Goal: Task Accomplishment & Management: Manage account settings

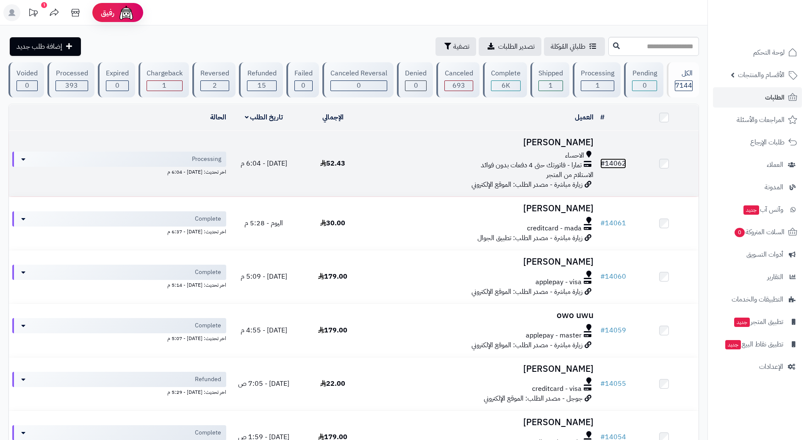
click at [614, 161] on link "# 14062" at bounding box center [613, 163] width 26 height 10
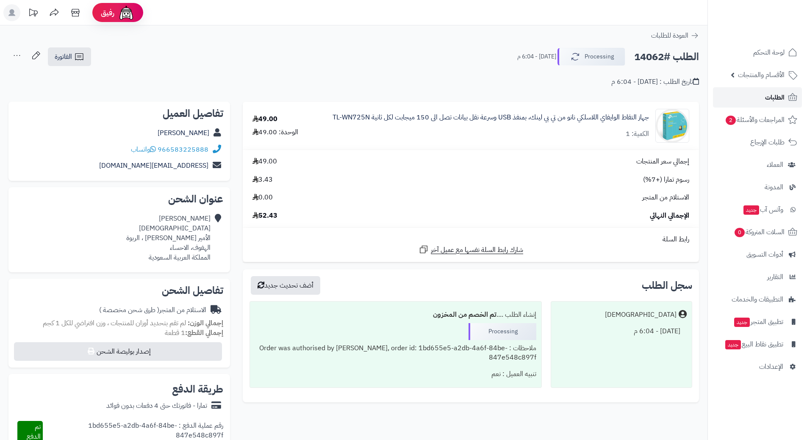
click at [776, 100] on span "الطلبات" at bounding box center [774, 97] width 19 height 12
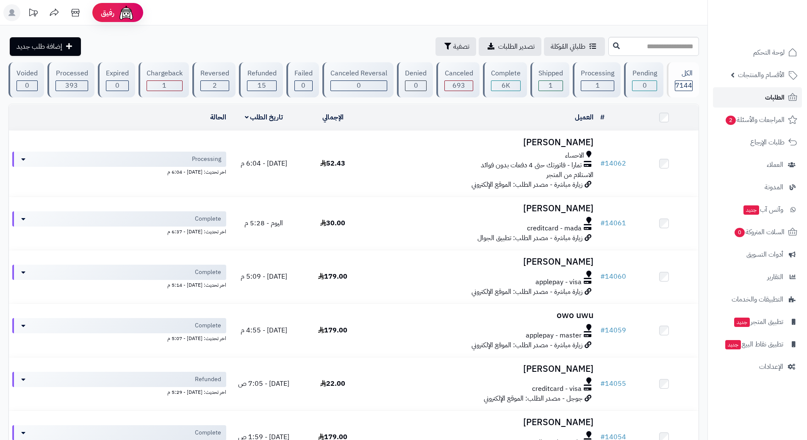
click at [775, 96] on span "الطلبات" at bounding box center [774, 97] width 19 height 12
click at [760, 116] on span "المراجعات والأسئلة 2" at bounding box center [754, 120] width 59 height 12
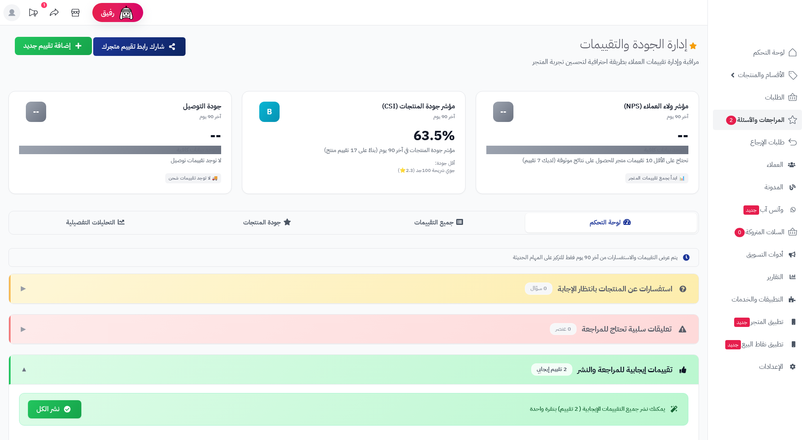
click at [642, 372] on div "تقييمات إيجابية للمراجعة والنشر 2 تقييم إيجابي" at bounding box center [609, 369] width 157 height 12
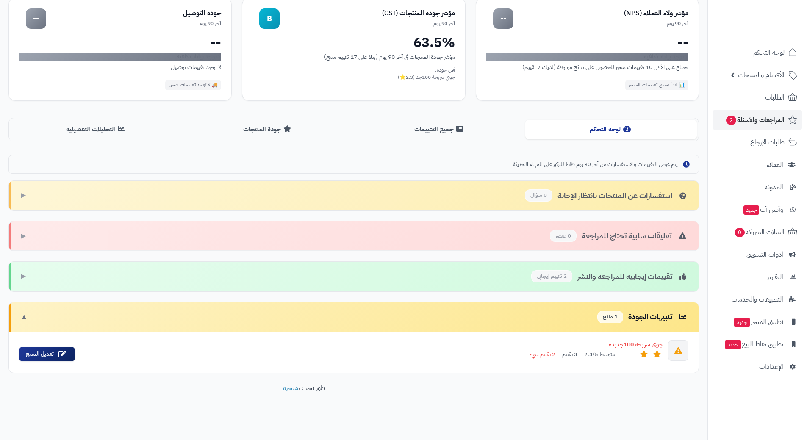
scroll to position [96, 0]
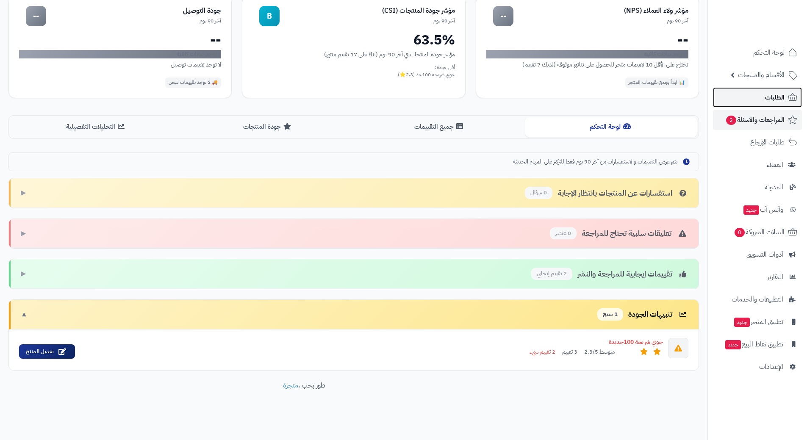
click at [777, 94] on span "الطلبات" at bounding box center [774, 97] width 19 height 12
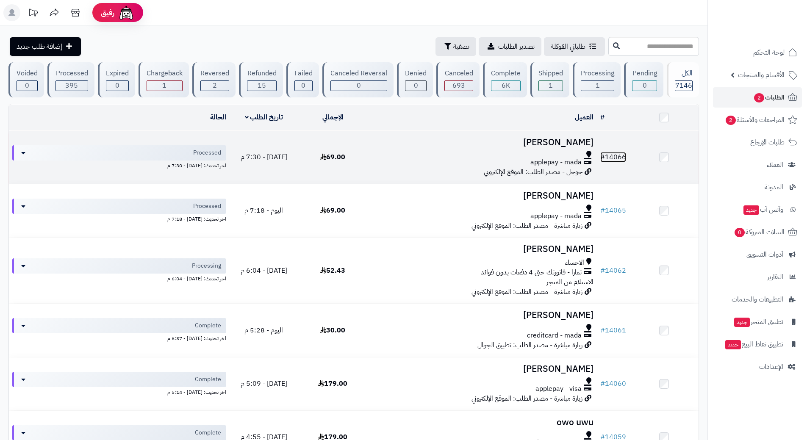
click at [619, 155] on link "# 14066" at bounding box center [613, 157] width 26 height 10
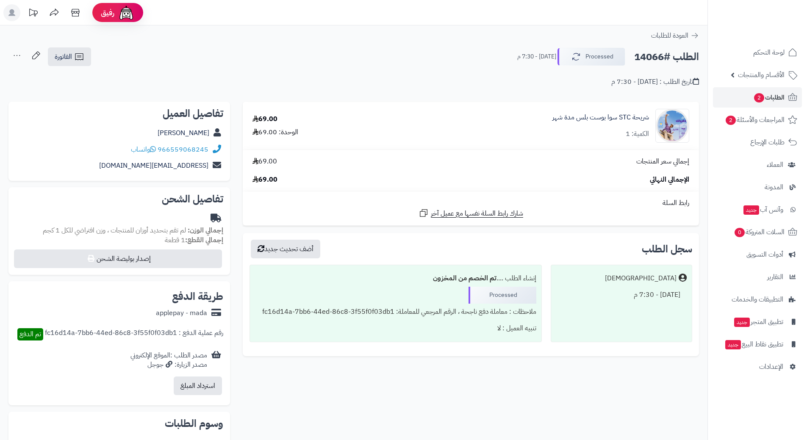
click at [676, 57] on h2 "الطلب #14066" at bounding box center [666, 56] width 65 height 17
copy div "الطلب #14066 Processed"
click at [202, 150] on link "966559068245" at bounding box center [183, 149] width 51 height 10
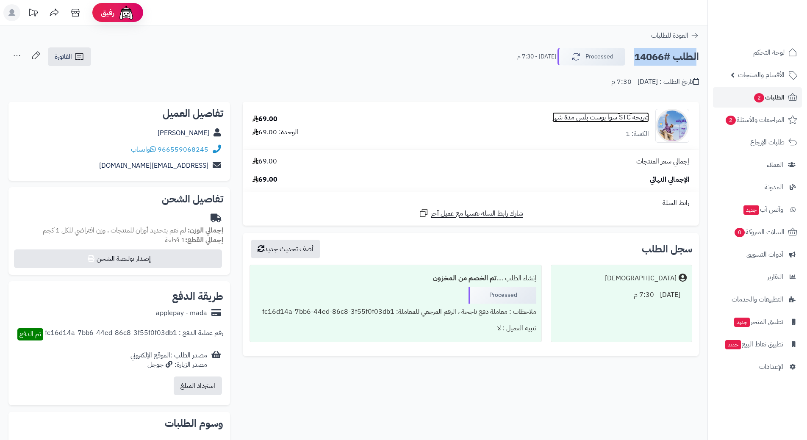
click at [600, 115] on link "شريحة STC سوا بوست بلس مدة شهر" at bounding box center [600, 118] width 97 height 10
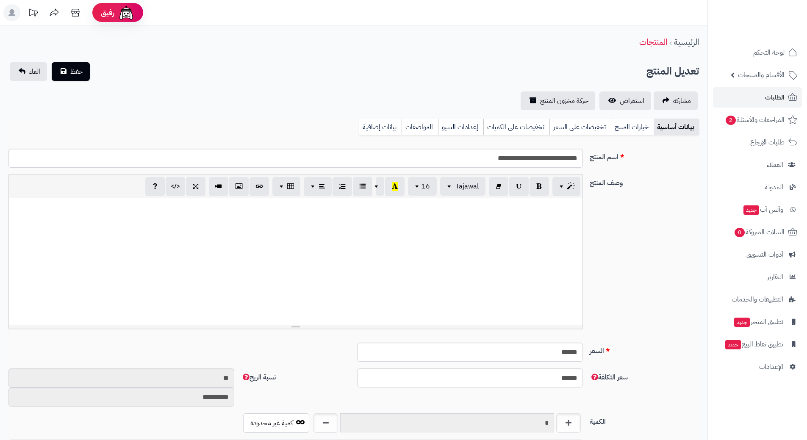
scroll to position [748, 0]
click at [557, 160] on input "**********" at bounding box center [295, 158] width 574 height 19
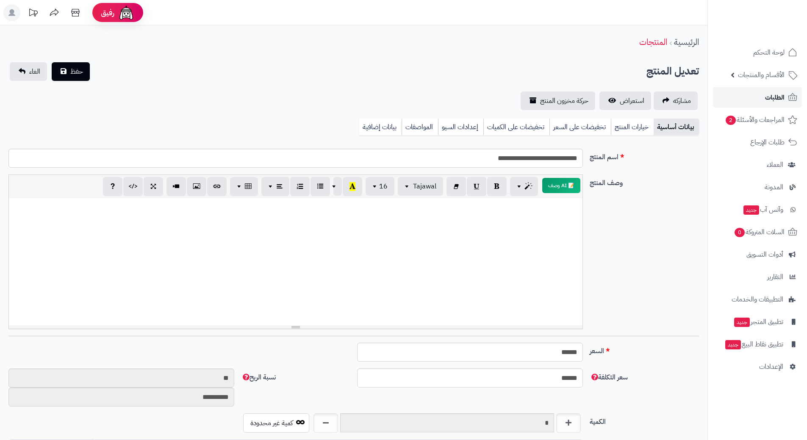
click at [783, 96] on span "الطلبات" at bounding box center [774, 97] width 19 height 12
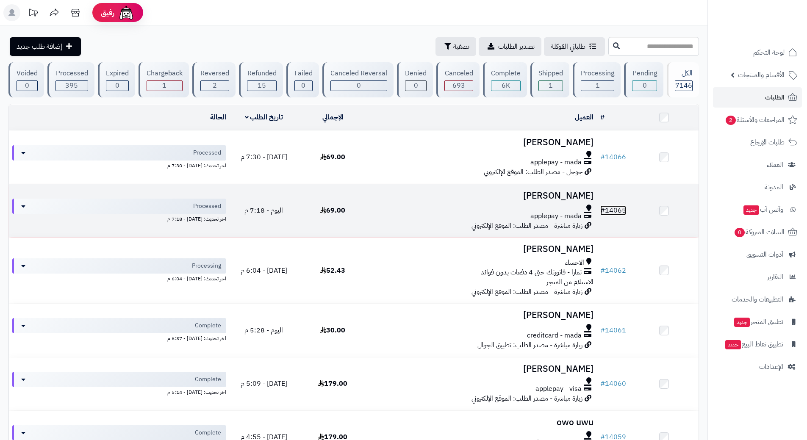
click at [623, 208] on link "# 14065" at bounding box center [613, 210] width 26 height 10
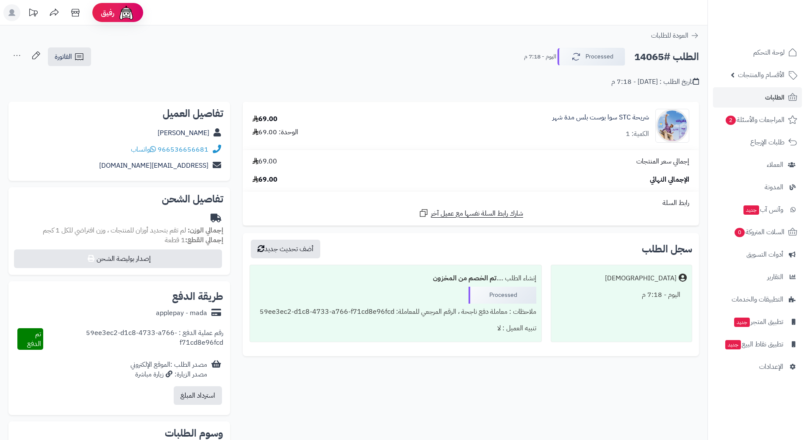
click at [680, 58] on h2 "الطلب #14065" at bounding box center [666, 56] width 65 height 17
copy div "الطلب #14065 Processed"
click at [193, 149] on link "966536656681" at bounding box center [183, 149] width 51 height 10
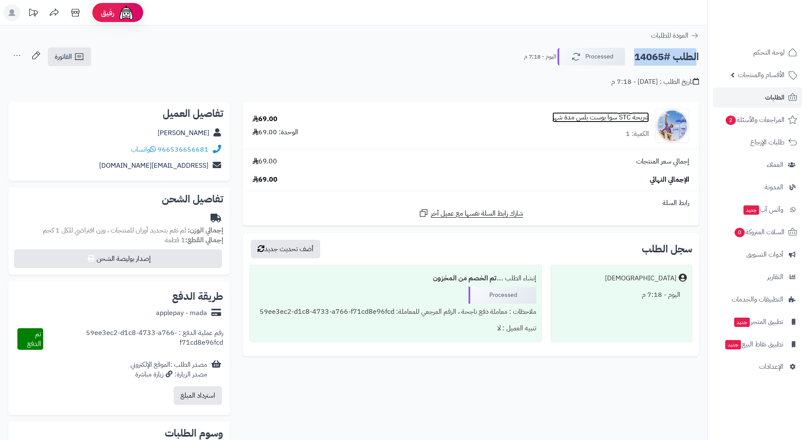
click at [617, 119] on link "شريحة STC سوا بوست بلس مدة شهر" at bounding box center [600, 118] width 97 height 10
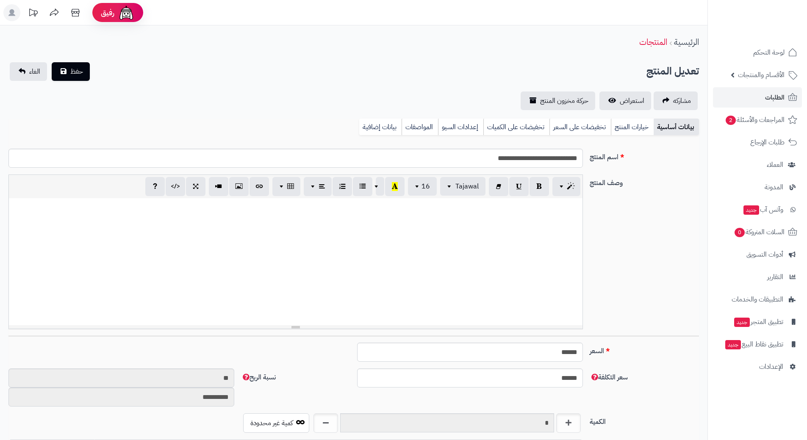
click at [548, 156] on input "**********" at bounding box center [295, 158] width 574 height 19
drag, startPoint x: 0, startPoint y: 0, endPoint x: 548, endPoint y: 156, distance: 569.4
click at [548, 156] on input "**********" at bounding box center [295, 158] width 574 height 19
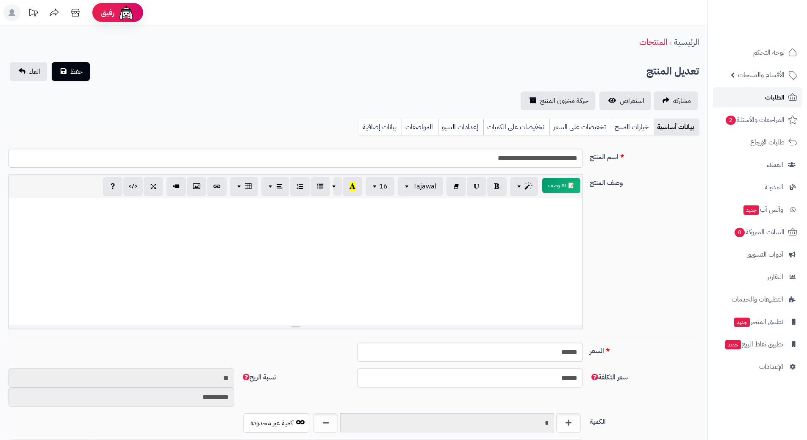
click at [774, 96] on span "الطلبات" at bounding box center [774, 97] width 19 height 12
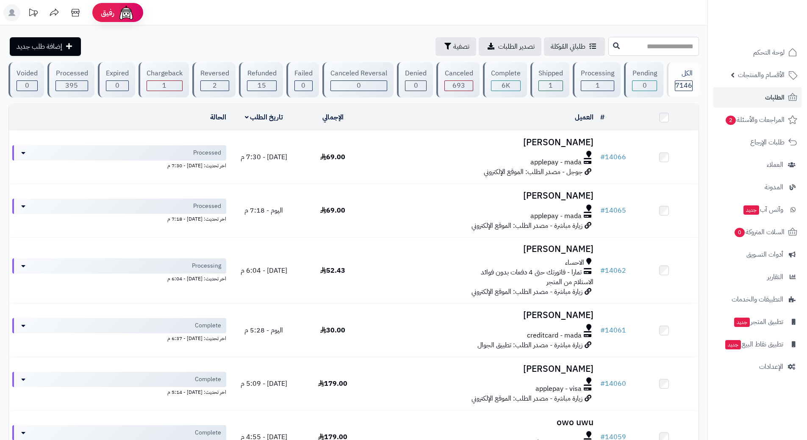
click at [650, 51] on input "text" at bounding box center [653, 46] width 91 height 19
click at [759, 78] on span "الأقسام والمنتجات" at bounding box center [761, 75] width 47 height 12
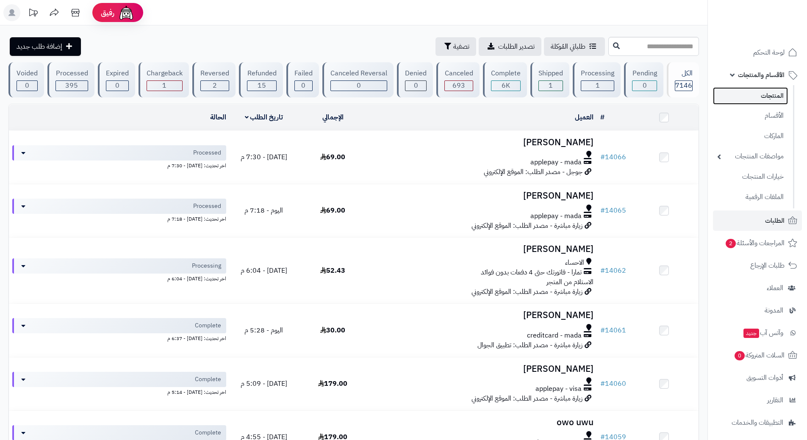
click at [756, 97] on link "المنتجات" at bounding box center [750, 95] width 75 height 17
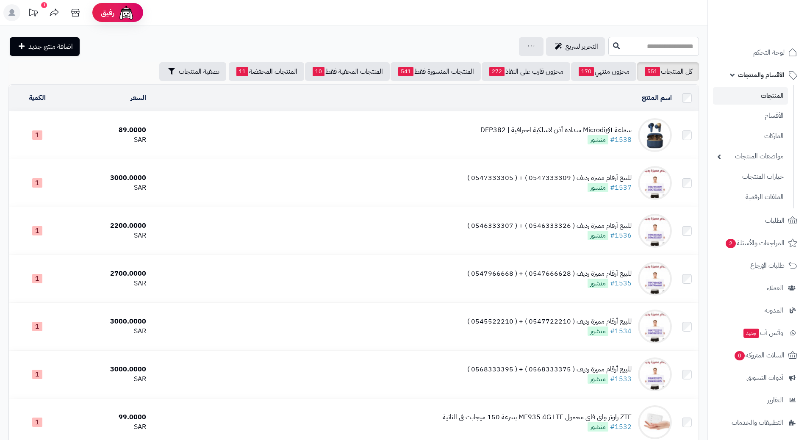
click at [652, 50] on input "text" at bounding box center [653, 46] width 91 height 19
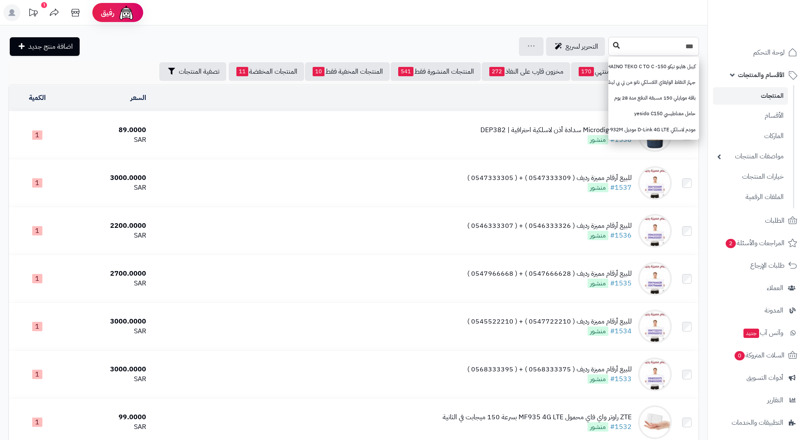
type input "***"
click at [610, 45] on button at bounding box center [616, 46] width 13 height 16
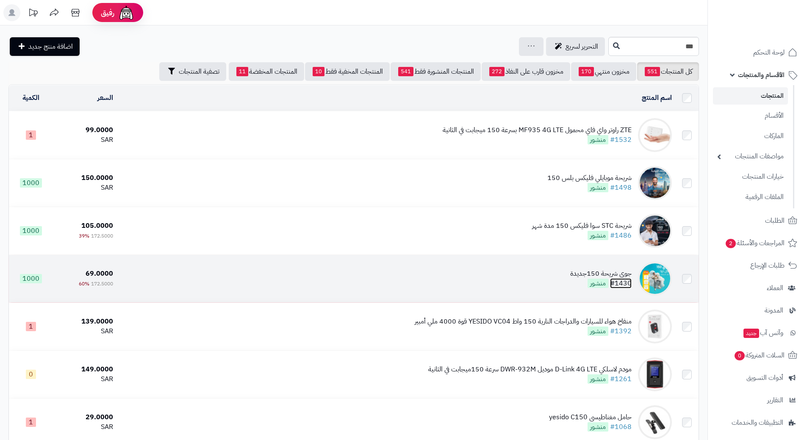
click at [631, 281] on link "#1430" at bounding box center [621, 283] width 22 height 10
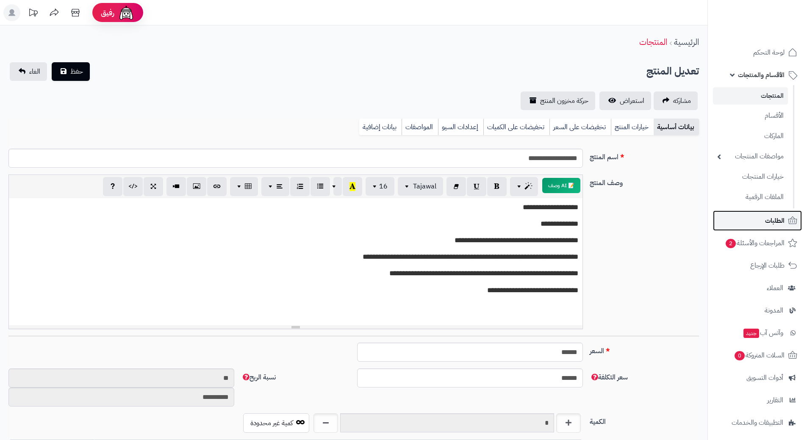
click at [773, 221] on span "الطلبات" at bounding box center [774, 221] width 19 height 12
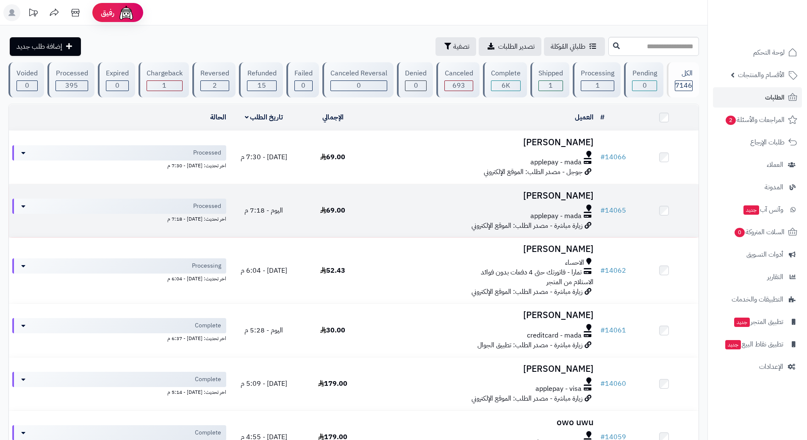
click at [610, 203] on td "# 14065" at bounding box center [613, 210] width 33 height 53
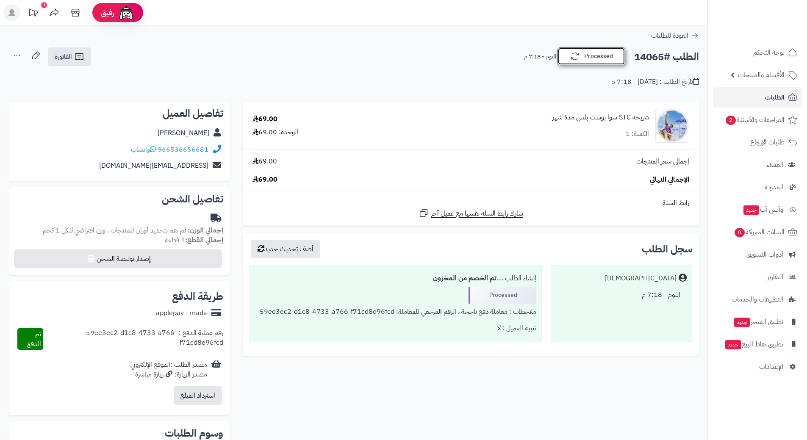
click at [580, 60] on button "Processed" at bounding box center [591, 56] width 68 height 18
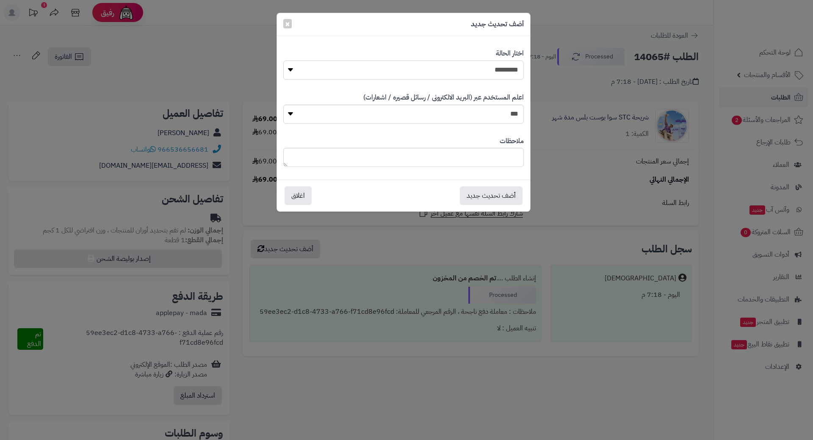
click at [516, 73] on select "**********" at bounding box center [403, 70] width 241 height 19
select select "*"
click at [283, 61] on select "**********" at bounding box center [403, 70] width 241 height 19
click at [506, 188] on button "أضف تحديث جديد" at bounding box center [491, 195] width 63 height 19
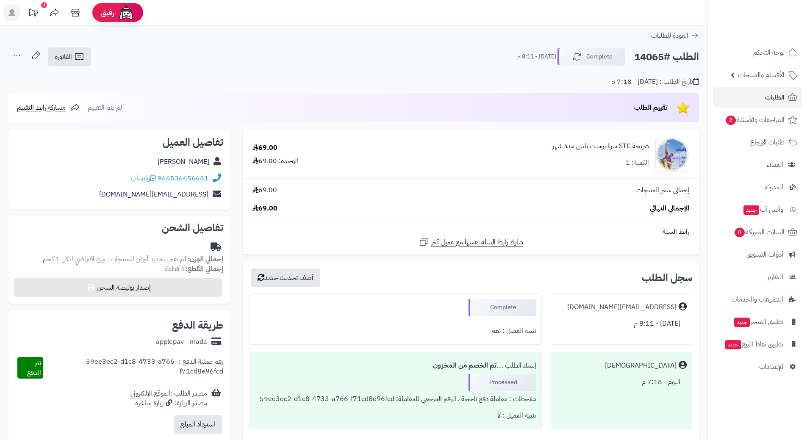
click at [654, 54] on h2 "الطلب #14065" at bounding box center [666, 56] width 65 height 17
copy h2 "14065"
click at [785, 91] on link "الطلبات" at bounding box center [757, 97] width 89 height 20
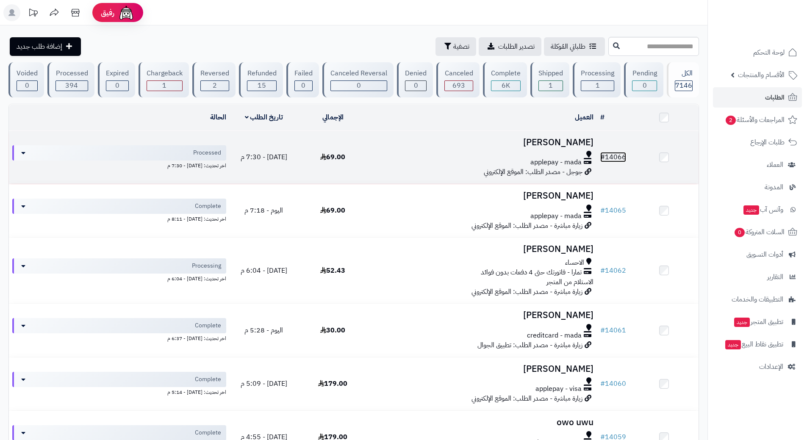
click at [615, 154] on link "# 14066" at bounding box center [613, 157] width 26 height 10
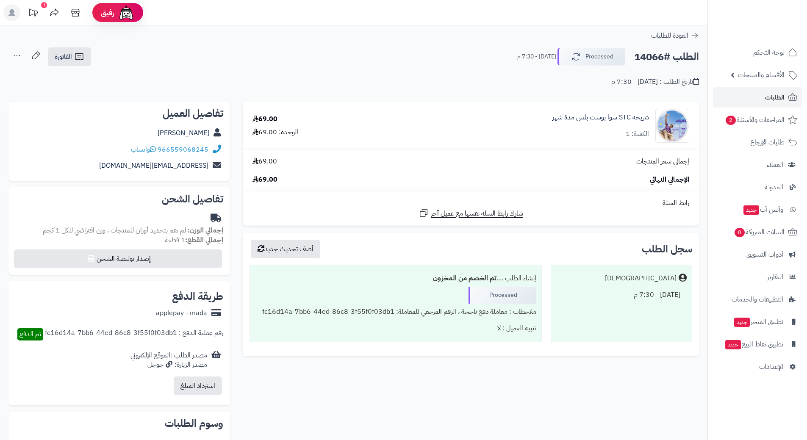
click at [648, 54] on h2 "الطلب #14066" at bounding box center [666, 56] width 65 height 17
copy h2 "14066"
click at [580, 58] on button "Processed" at bounding box center [591, 56] width 68 height 18
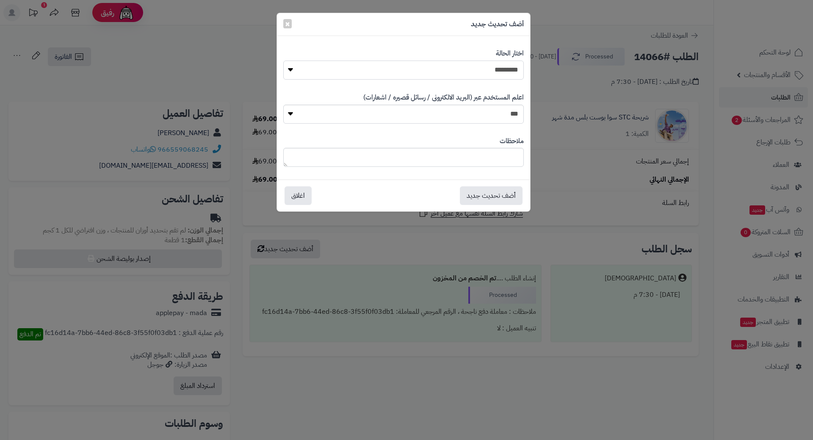
click at [494, 74] on select "**********" at bounding box center [403, 70] width 241 height 19
select select "*"
click at [283, 61] on select "**********" at bounding box center [403, 70] width 241 height 19
click at [504, 197] on button "أضف تحديث جديد" at bounding box center [491, 195] width 63 height 19
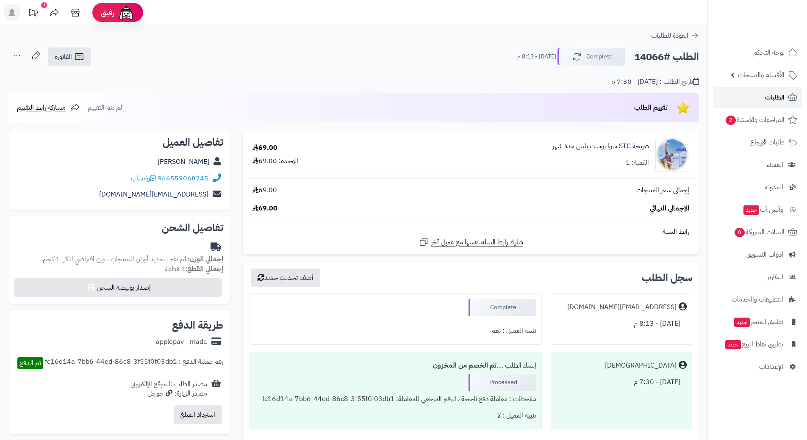
click at [778, 100] on span "الطلبات" at bounding box center [774, 97] width 19 height 12
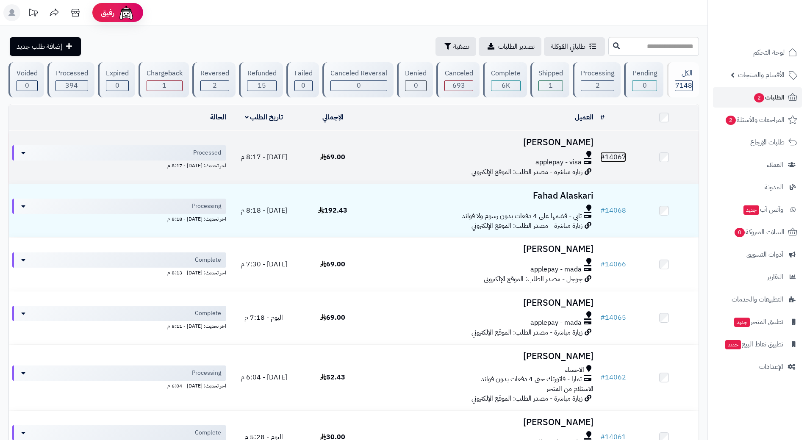
click at [617, 154] on link "# 14067" at bounding box center [613, 157] width 26 height 10
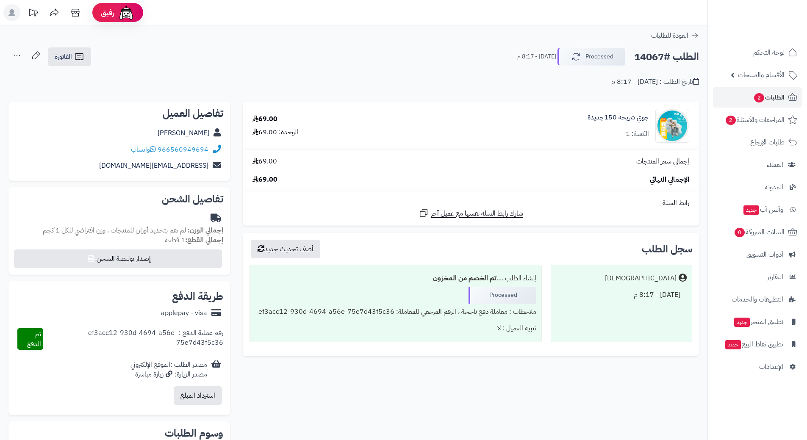
click at [656, 57] on h2 "الطلب #14067" at bounding box center [666, 56] width 65 height 17
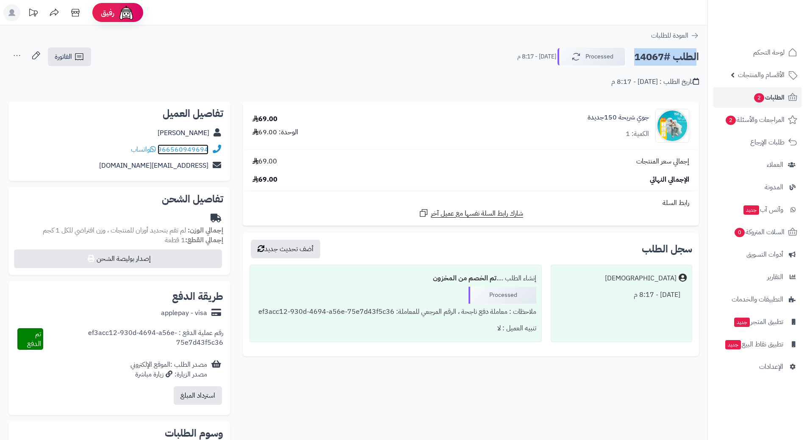
click at [202, 147] on link "966560949694" at bounding box center [183, 149] width 51 height 10
click at [607, 118] on link "جوي شريحة 150جديدة" at bounding box center [617, 118] width 61 height 10
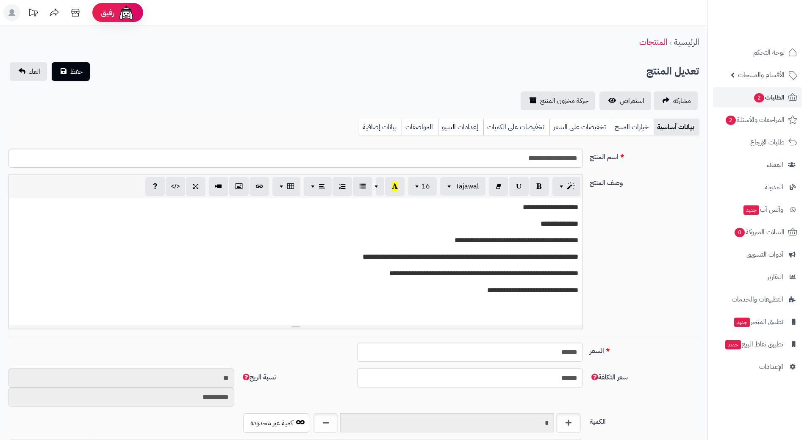
scroll to position [737, 0]
click at [554, 156] on input "**********" at bounding box center [295, 158] width 574 height 19
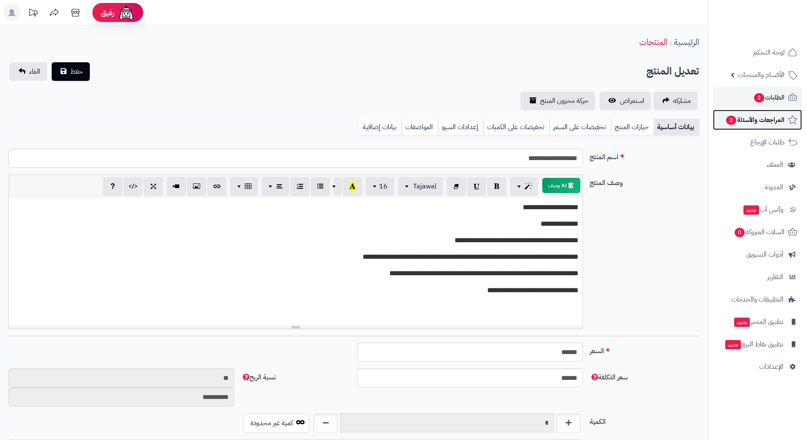
click at [742, 119] on span "المراجعات والأسئلة 2" at bounding box center [754, 120] width 59 height 12
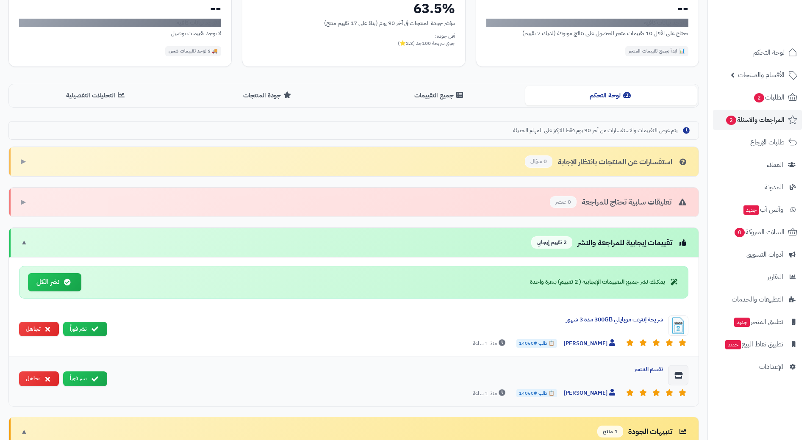
scroll to position [212, 0]
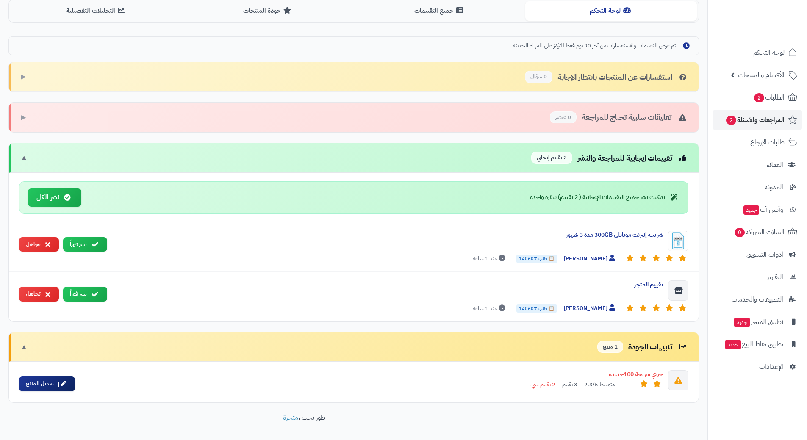
drag, startPoint x: 62, startPoint y: 199, endPoint x: 363, endPoint y: 30, distance: 345.5
click at [62, 199] on button "نشر الكل" at bounding box center [54, 197] width 53 height 18
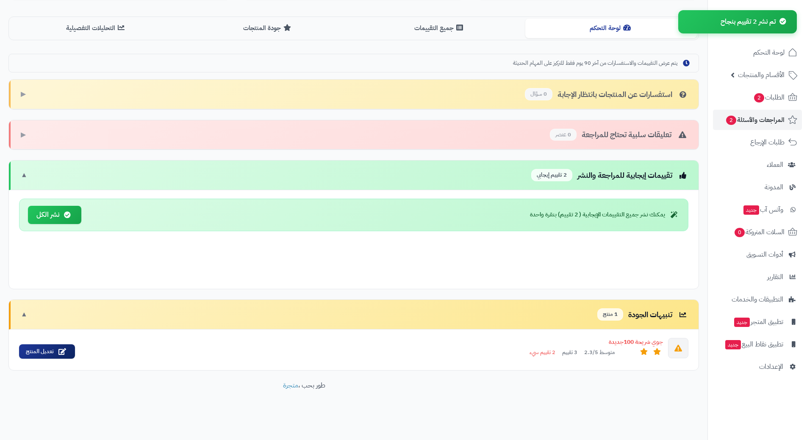
scroll to position [145, 0]
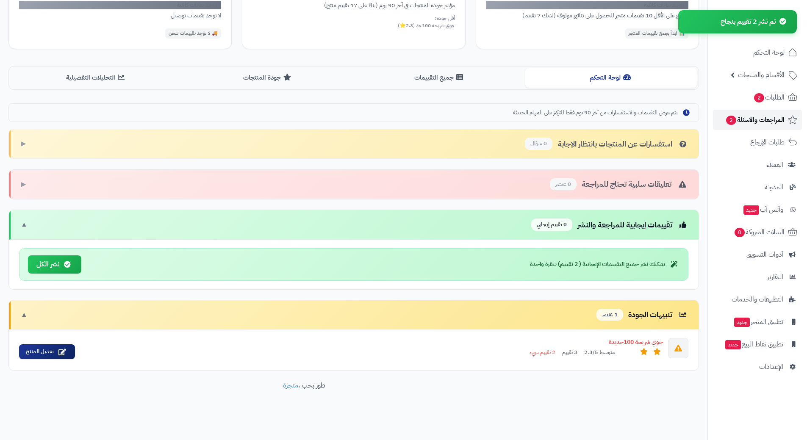
click at [728, 111] on link "المراجعات والأسئلة 2" at bounding box center [757, 120] width 89 height 20
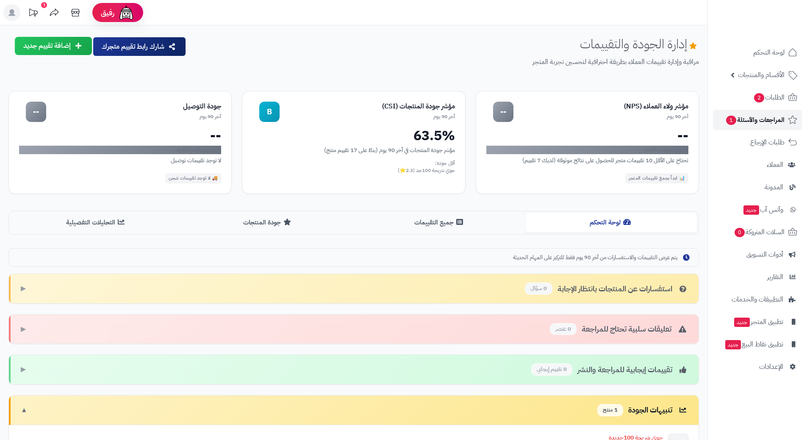
click at [735, 120] on span "1" at bounding box center [731, 120] width 10 height 9
click at [743, 106] on link "الطلبات 2" at bounding box center [757, 97] width 89 height 20
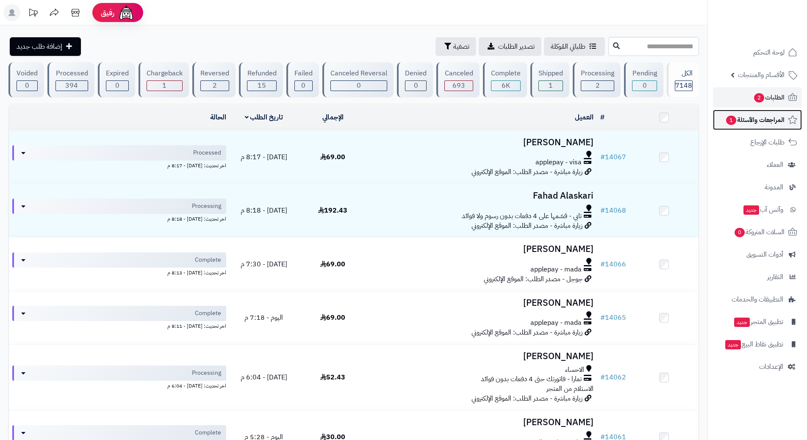
click at [737, 113] on link "المراجعات والأسئلة 1" at bounding box center [757, 120] width 89 height 20
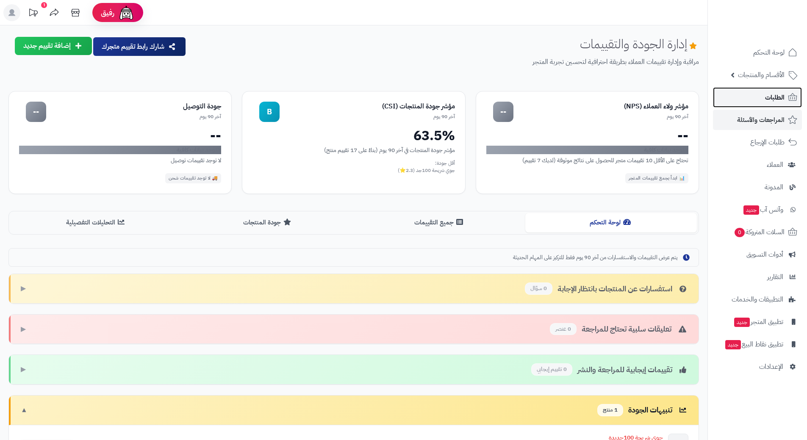
click at [757, 94] on link "الطلبات" at bounding box center [757, 97] width 89 height 20
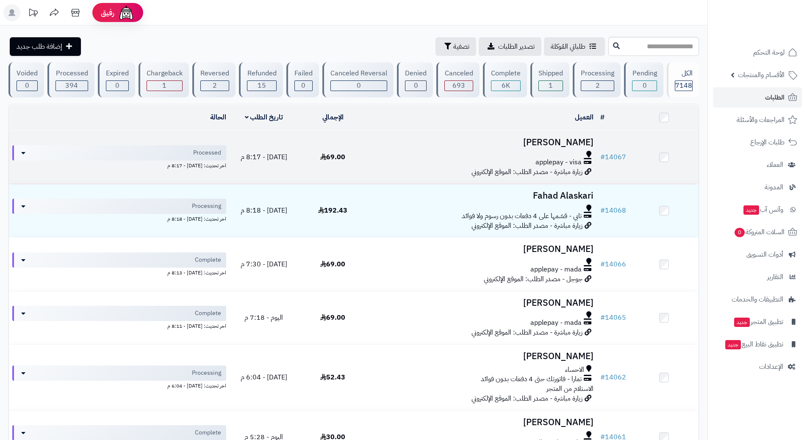
click at [382, 144] on h3 "Moneer Abdalruhman" at bounding box center [482, 143] width 223 height 10
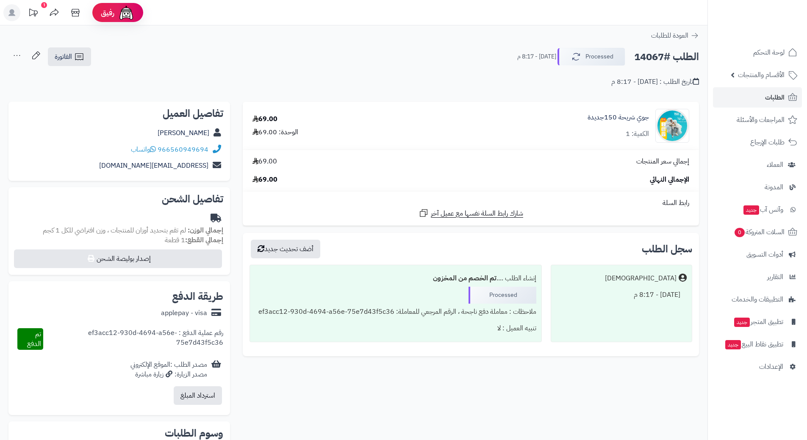
click at [678, 57] on h2 "الطلب #14067" at bounding box center [666, 56] width 65 height 17
copy div "الطلب #14067 Processed"
click at [156, 148] on icon at bounding box center [153, 149] width 6 height 7
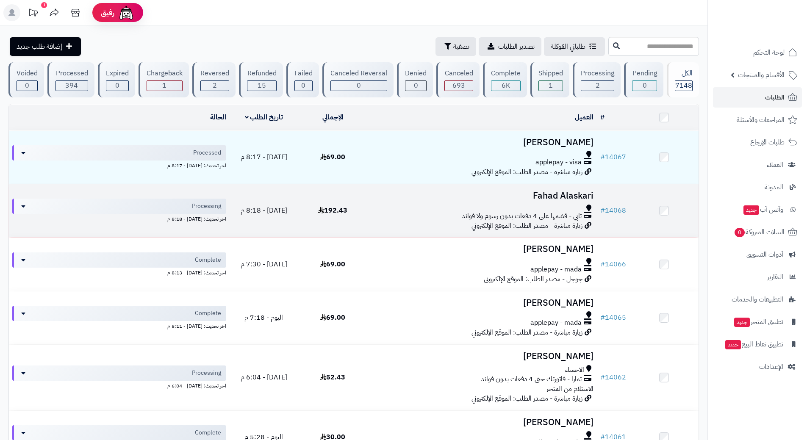
click at [457, 201] on td "Fahad Alaskari تابي - قسّمها على 4 دفعات بدون رسوم ولا فوائد زيارة مباشرة - مصد…" at bounding box center [482, 210] width 230 height 53
click at [409, 206] on div at bounding box center [482, 208] width 223 height 7
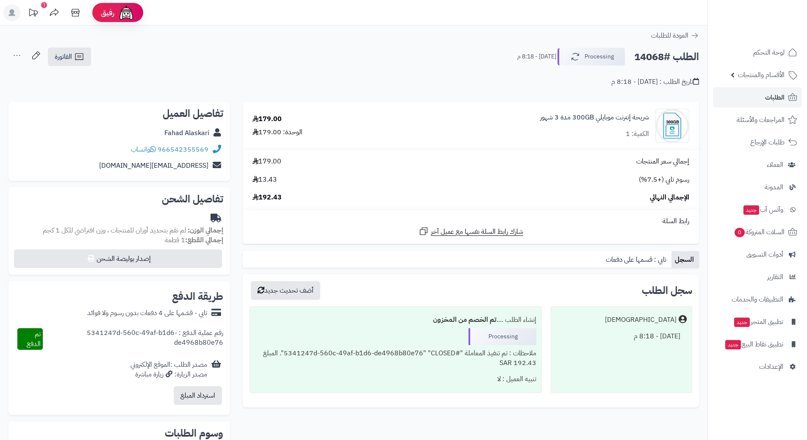
click at [670, 62] on h2 "الطلب #14068" at bounding box center [666, 56] width 65 height 17
copy div "الطلب #14068 Processing"
click at [156, 147] on icon at bounding box center [153, 149] width 6 height 7
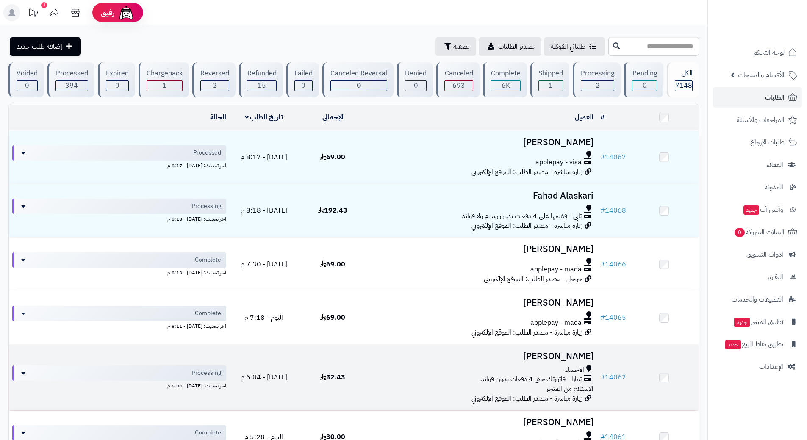
click at [355, 368] on td "52.43" at bounding box center [332, 378] width 69 height 66
click at [356, 368] on td "52.43" at bounding box center [332, 378] width 69 height 66
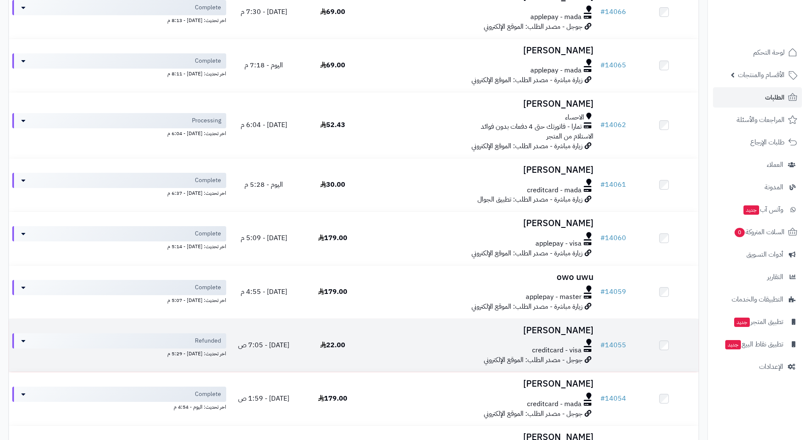
scroll to position [254, 0]
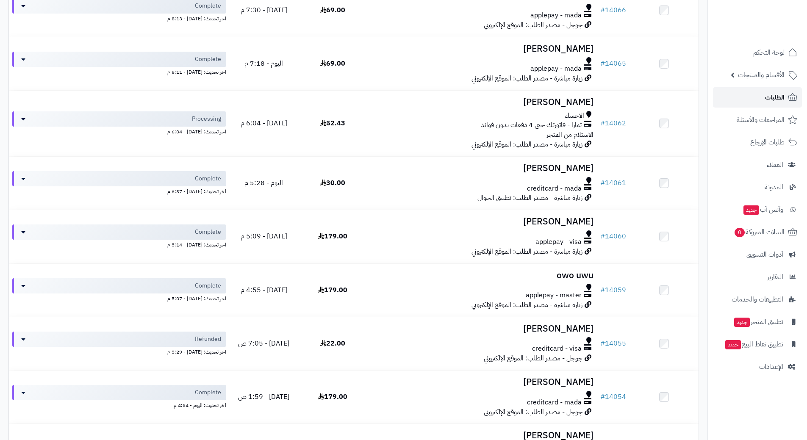
click at [744, 97] on link "الطلبات" at bounding box center [757, 97] width 89 height 20
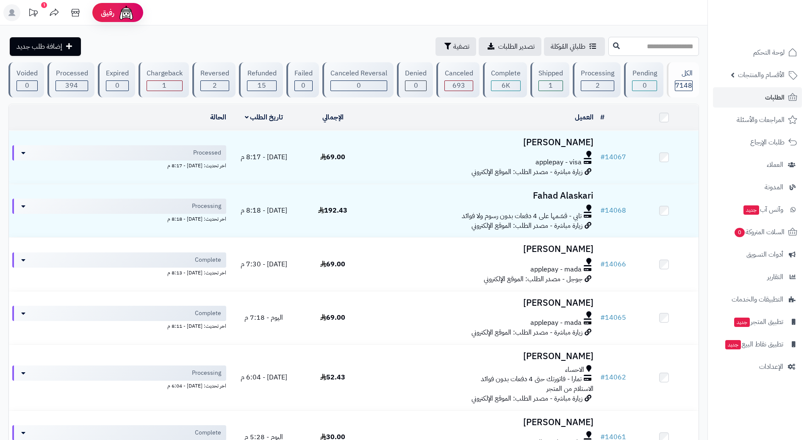
click at [650, 45] on input "text" at bounding box center [653, 46] width 91 height 19
type input "*****"
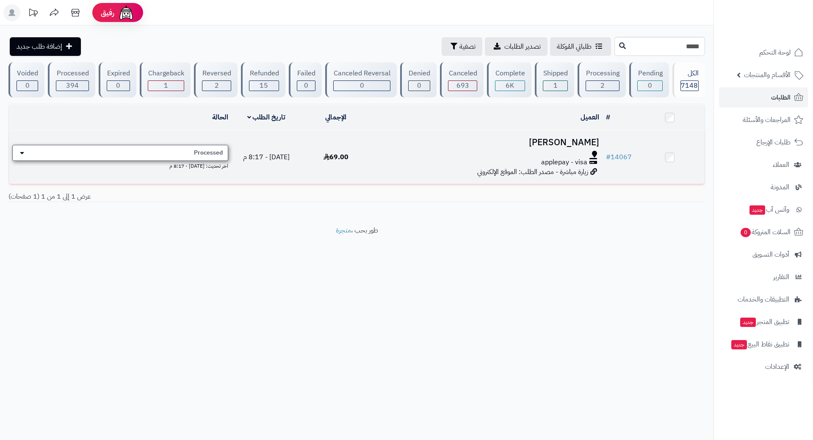
drag, startPoint x: 180, startPoint y: 157, endPoint x: 185, endPoint y: 157, distance: 4.7
click at [185, 157] on div "Processed" at bounding box center [120, 153] width 216 height 16
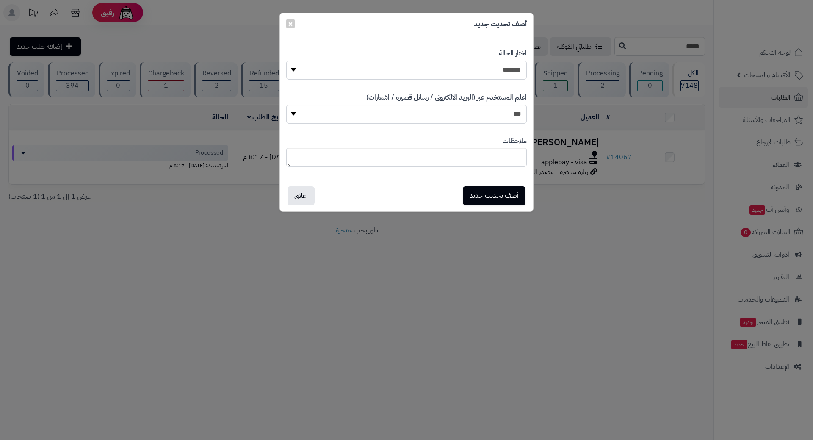
click at [488, 71] on select "**********" at bounding box center [406, 70] width 241 height 19
select select "*"
click at [286, 61] on select "**********" at bounding box center [406, 70] width 241 height 19
click at [506, 201] on button "أضف تحديث جديد" at bounding box center [494, 195] width 63 height 19
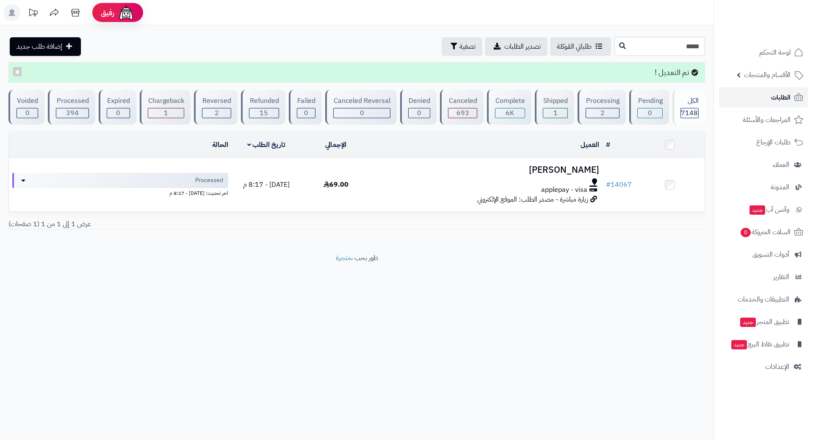
drag, startPoint x: 760, startPoint y: 100, endPoint x: 755, endPoint y: 96, distance: 6.7
click at [760, 100] on link "الطلبات" at bounding box center [763, 97] width 89 height 20
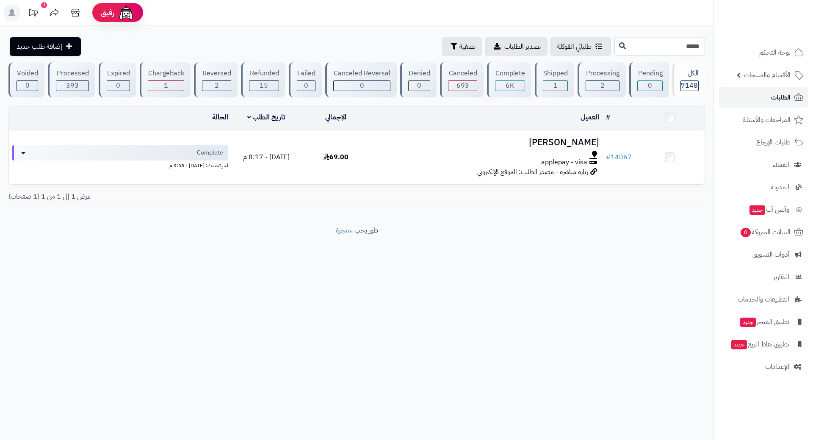
drag, startPoint x: 0, startPoint y: 0, endPoint x: 755, endPoint y: 96, distance: 760.8
click at [755, 96] on link "الطلبات" at bounding box center [763, 97] width 89 height 20
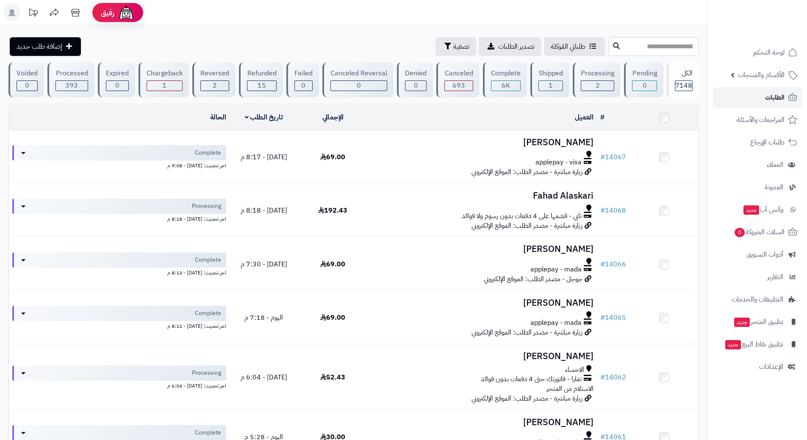
drag, startPoint x: 0, startPoint y: 0, endPoint x: 755, endPoint y: 96, distance: 760.8
click at [755, 96] on link "الطلبات" at bounding box center [757, 97] width 89 height 20
click at [608, 39] on input "text" at bounding box center [653, 46] width 91 height 19
type input "*****"
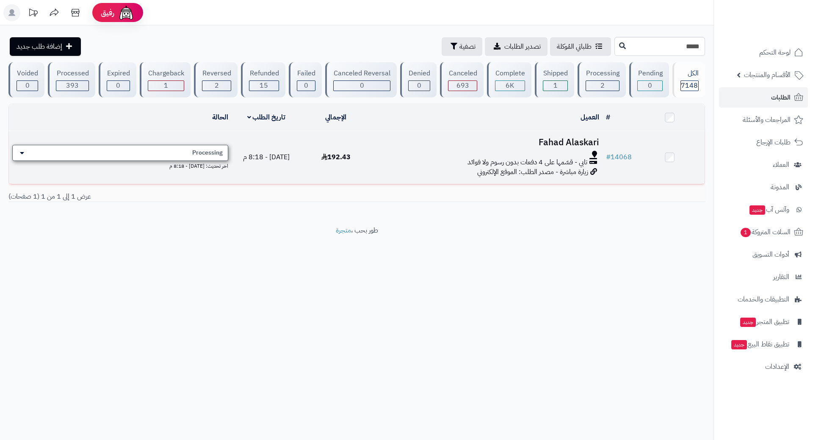
click at [211, 157] on div "Processing" at bounding box center [120, 153] width 216 height 16
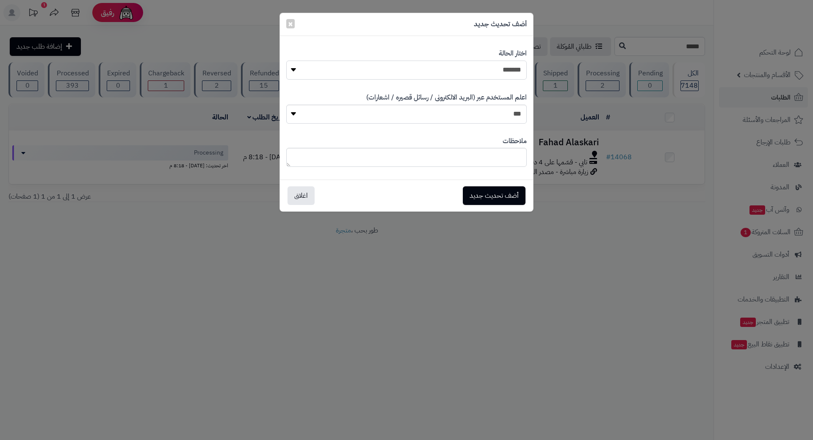
click at [479, 70] on select "**********" at bounding box center [406, 70] width 241 height 19
select select "*"
click at [286, 61] on select "**********" at bounding box center [406, 70] width 241 height 19
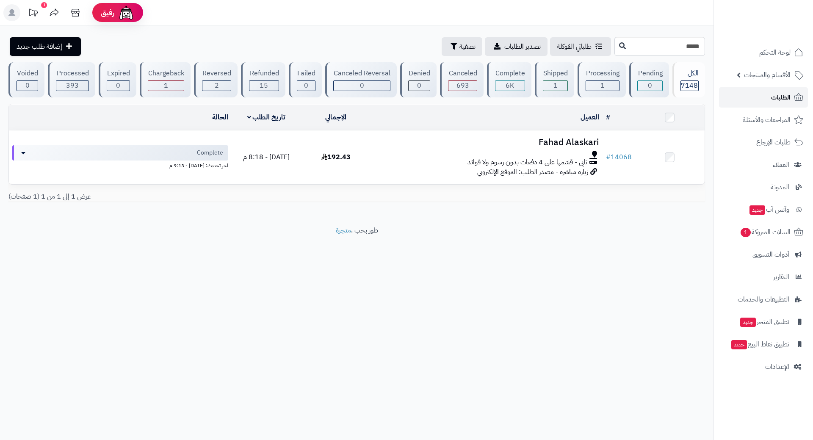
drag, startPoint x: 0, startPoint y: 0, endPoint x: 749, endPoint y: 100, distance: 755.8
click at [749, 100] on link "الطلبات" at bounding box center [763, 97] width 89 height 20
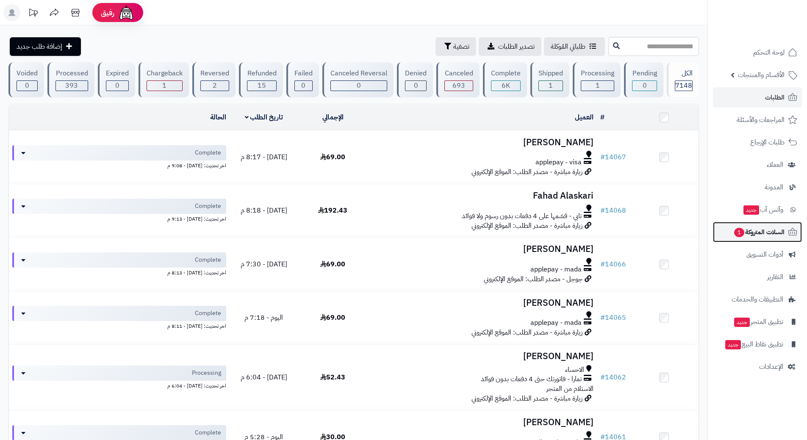
click at [735, 240] on link "السلات المتروكة 1" at bounding box center [757, 232] width 89 height 20
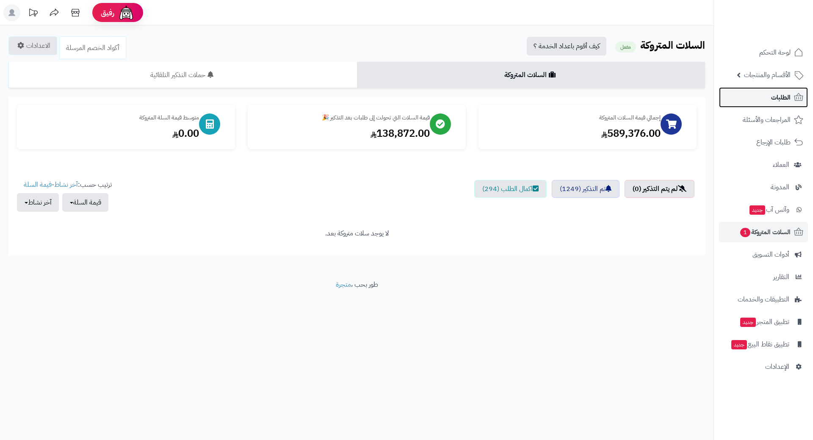
click at [767, 94] on link "الطلبات" at bounding box center [763, 97] width 89 height 20
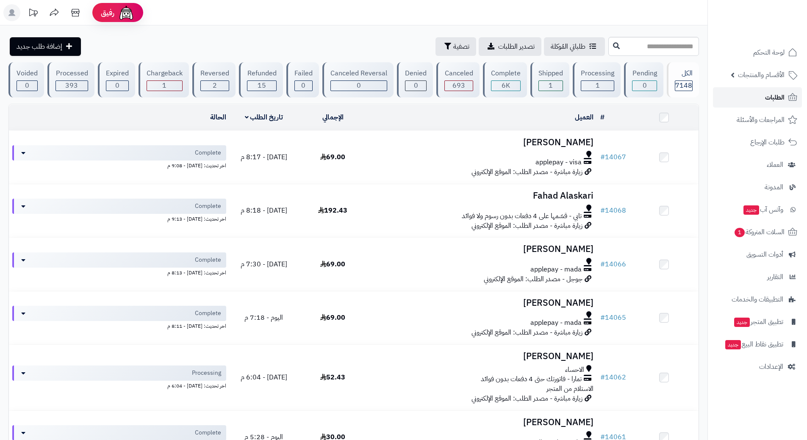
click at [742, 95] on link "الطلبات" at bounding box center [757, 97] width 89 height 20
click at [752, 223] on link "السلات المتروكة 1" at bounding box center [757, 232] width 89 height 20
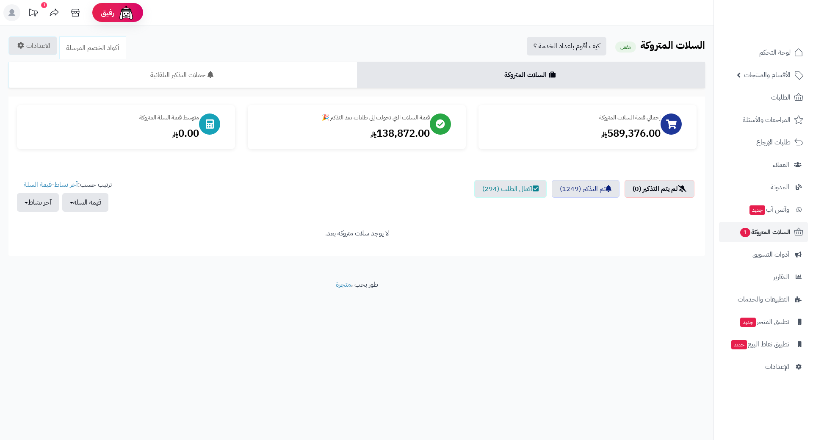
click at [531, 440] on div "رفيق ! 1 الطلبات معالجة مكتمل إرجاع المنتجات العملاء المتواجدون الان 9497 عملاء…" at bounding box center [406, 220] width 813 height 440
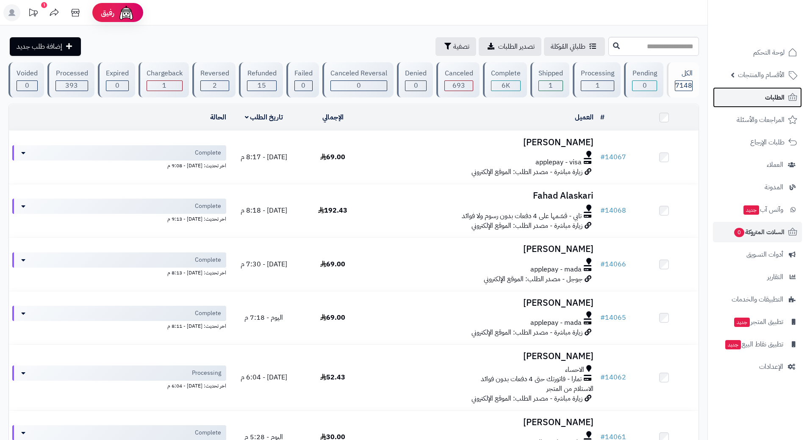
click at [746, 90] on link "الطلبات" at bounding box center [757, 97] width 89 height 20
click at [764, 94] on link "الطلبات" at bounding box center [757, 97] width 89 height 20
click at [756, 93] on link "الطلبات" at bounding box center [757, 97] width 89 height 20
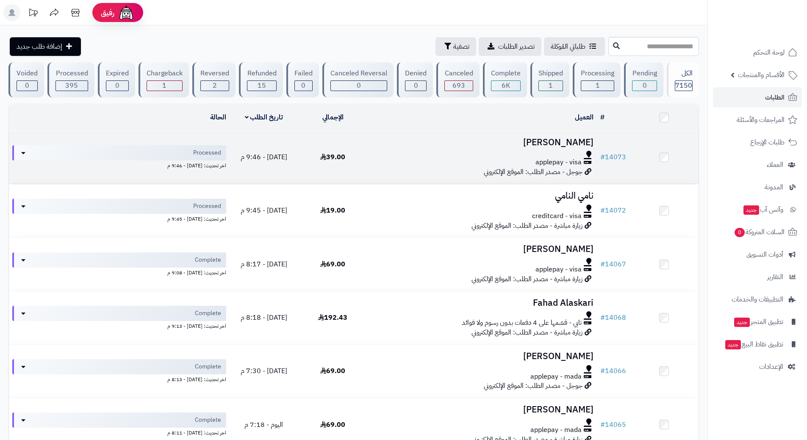
click at [394, 152] on div at bounding box center [482, 154] width 223 height 7
click at [395, 152] on div at bounding box center [482, 154] width 223 height 7
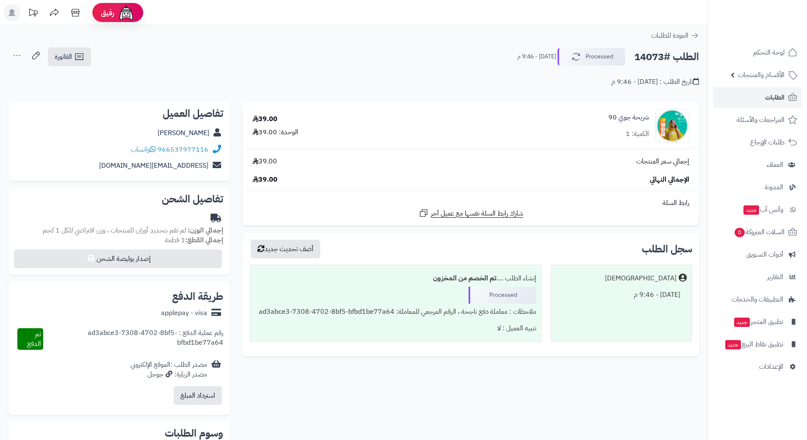
click at [659, 56] on h2 "الطلب #14073" at bounding box center [666, 56] width 65 height 17
copy div "الطلب #14073 Processed"
click at [156, 150] on icon at bounding box center [153, 149] width 6 height 7
